Goal: Transaction & Acquisition: Purchase product/service

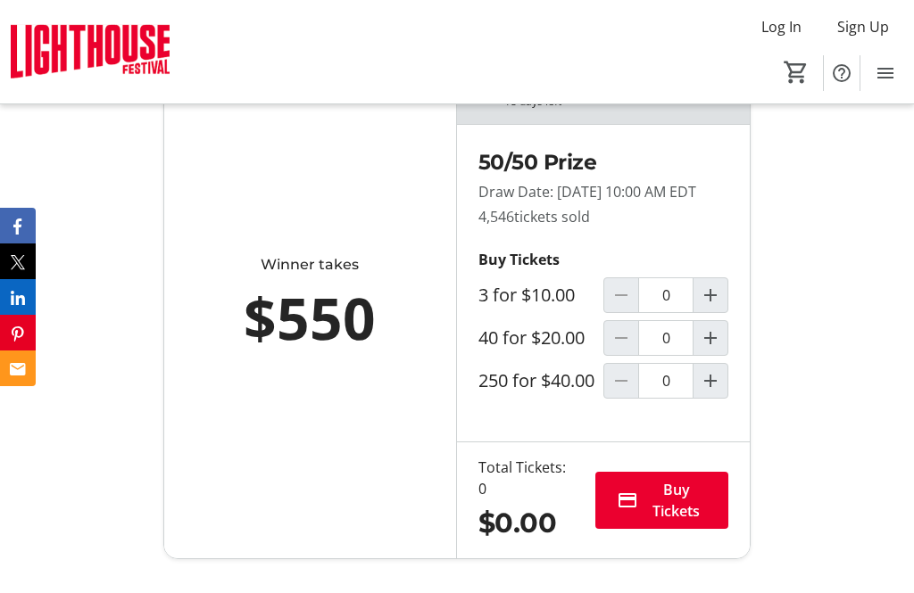
scroll to position [1008, 0]
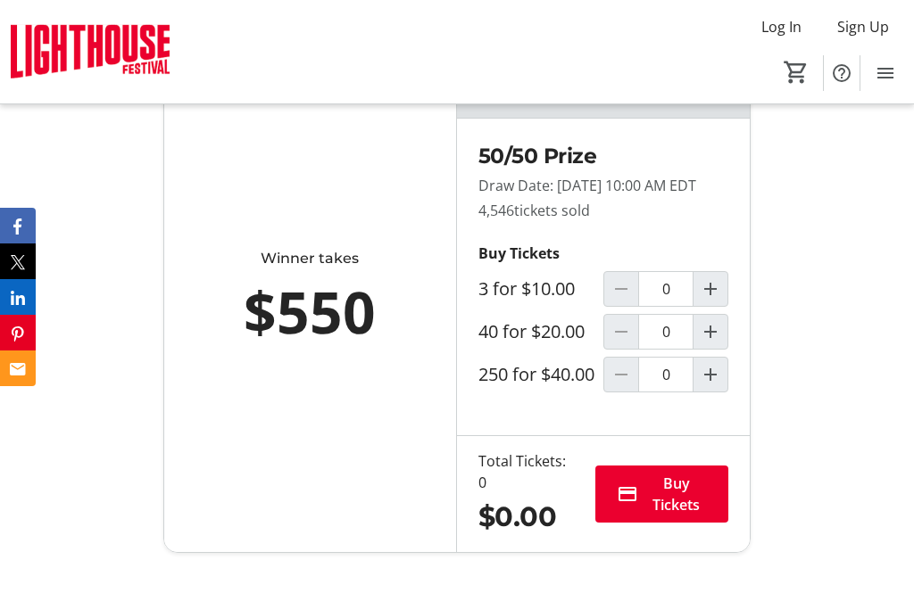
click at [723, 349] on span "Increment by one" at bounding box center [710, 332] width 34 height 34
click at [627, 343] on mat-icon "Decrement by one" at bounding box center [620, 331] width 21 height 21
type input "0"
click at [716, 386] on mat-icon "Increment by one" at bounding box center [710, 374] width 21 height 21
type input "1"
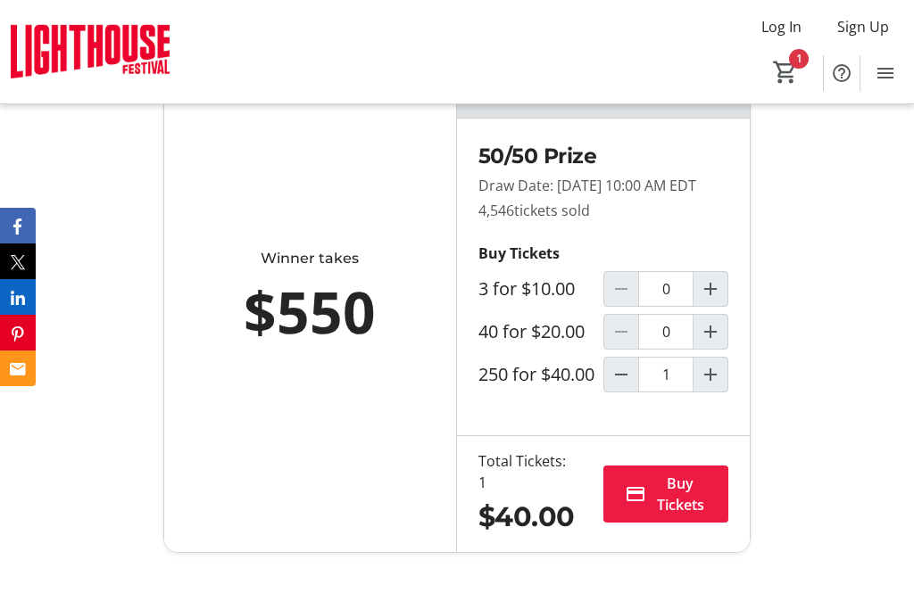
click at [676, 516] on span "Buy Tickets" at bounding box center [680, 494] width 54 height 43
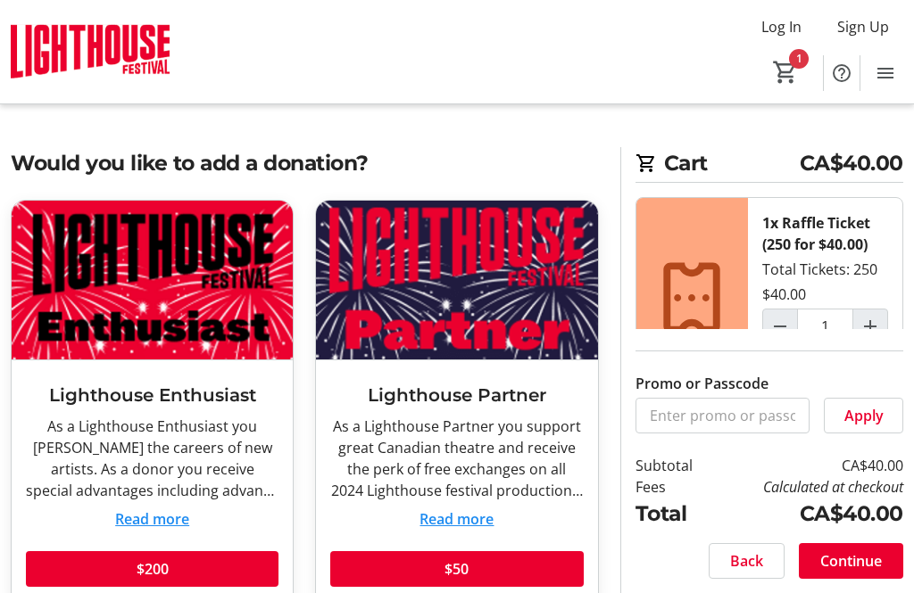
click at [852, 572] on span "Continue" at bounding box center [851, 561] width 62 height 21
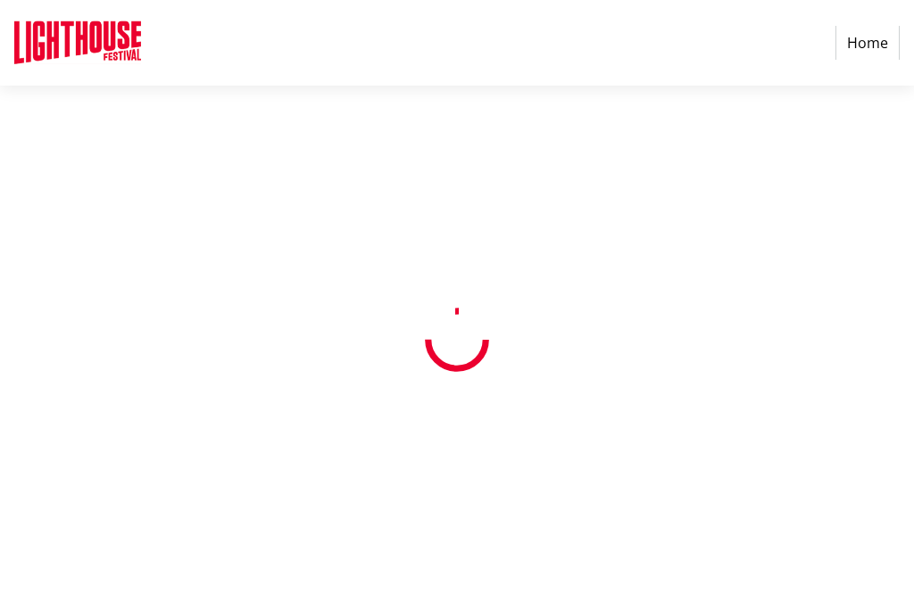
select select "CA"
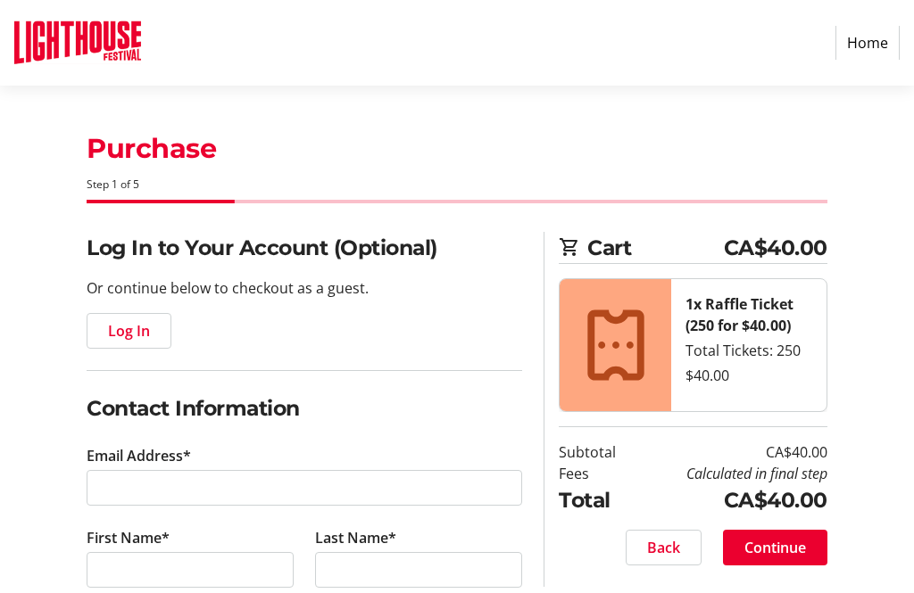
click at [122, 329] on span "Log In" at bounding box center [129, 330] width 42 height 21
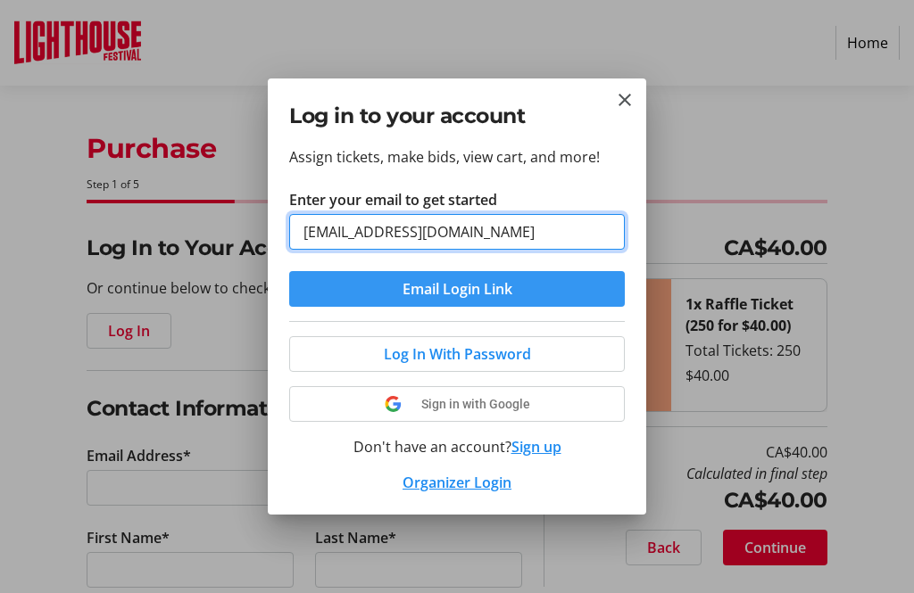
type input "[EMAIL_ADDRESS][DOMAIN_NAME]"
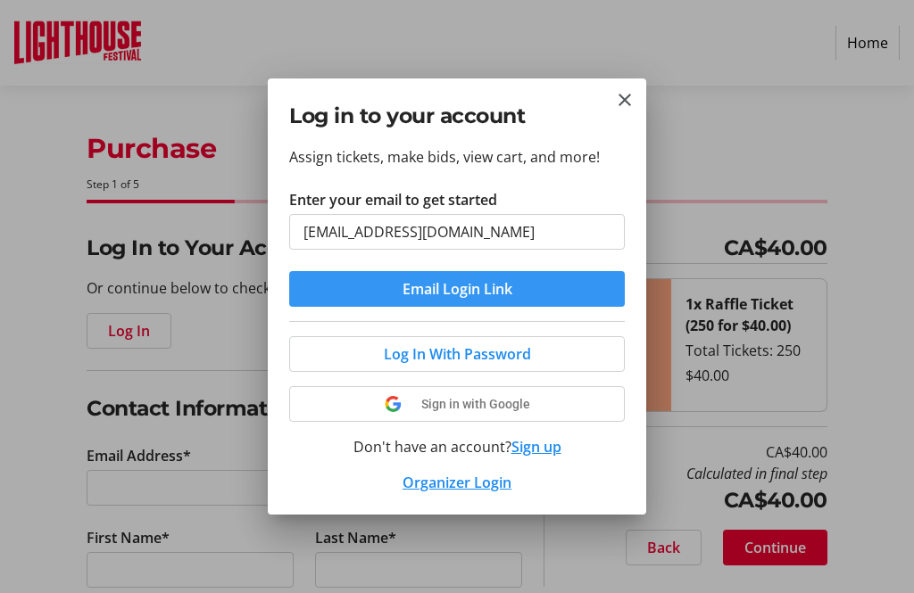
click at [563, 286] on span "submit" at bounding box center [457, 289] width 336 height 43
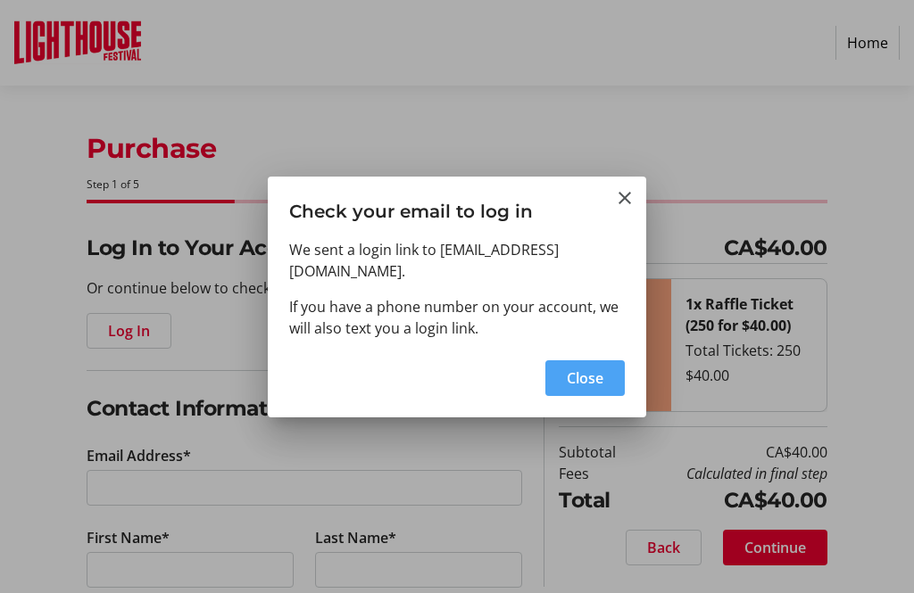
click at [602, 368] on span "Close" at bounding box center [585, 378] width 37 height 21
